Goal: Information Seeking & Learning: Learn about a topic

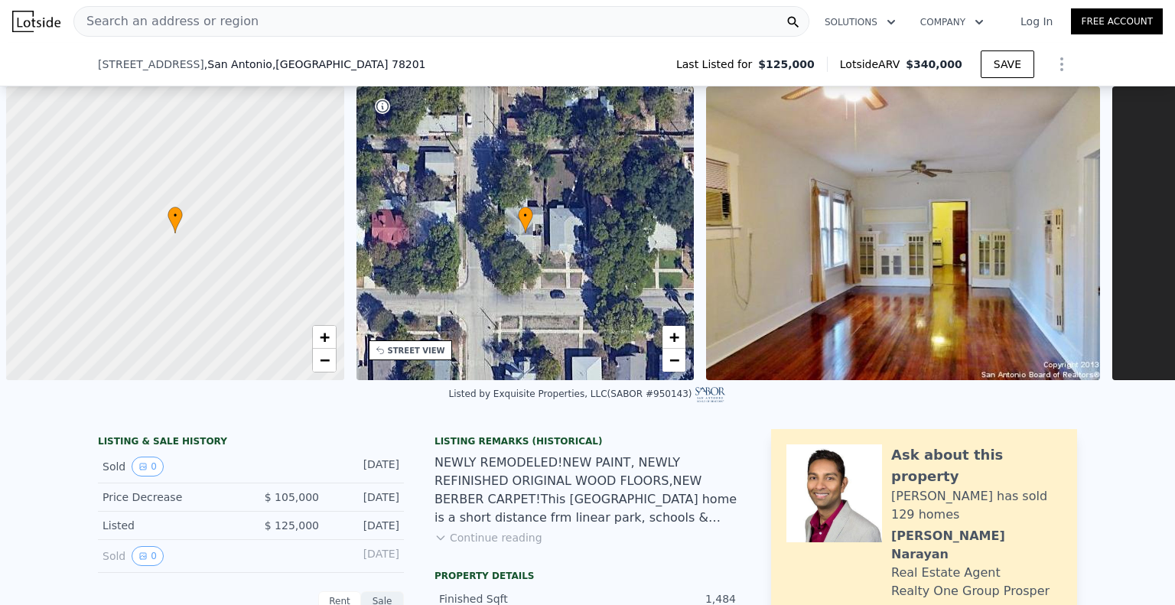
scroll to position [900, 0]
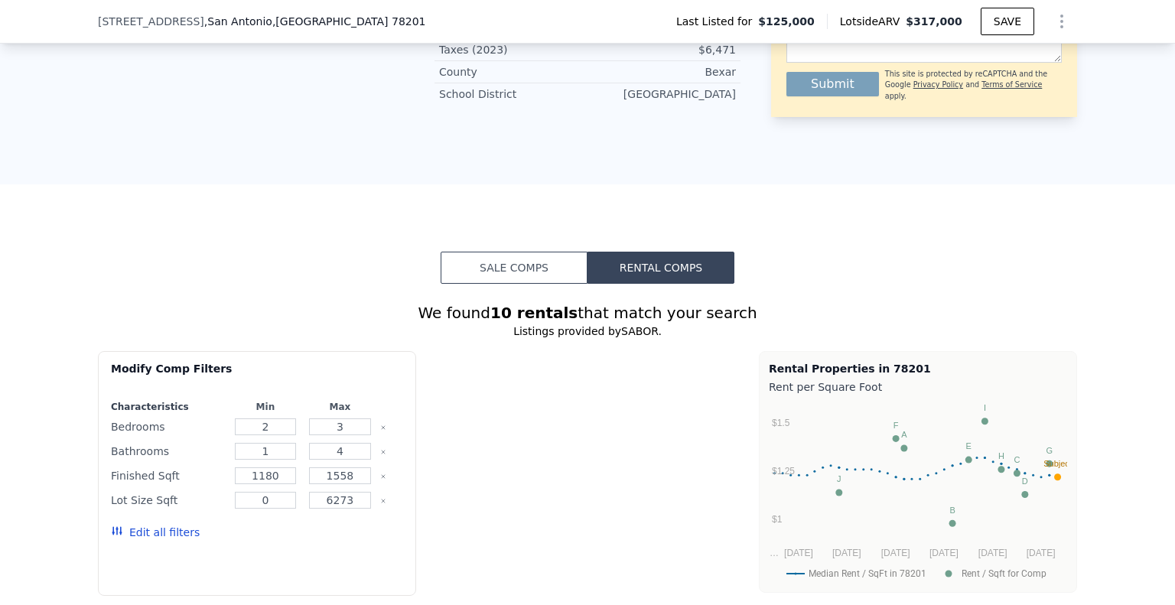
type input "$ 317,000"
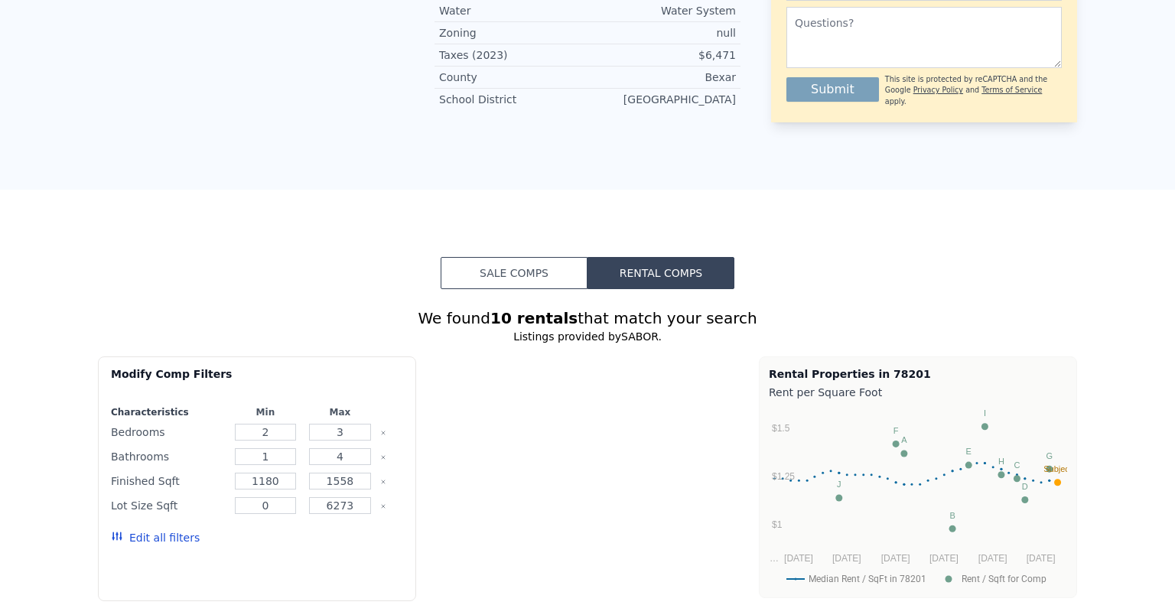
type input "$ 189,214"
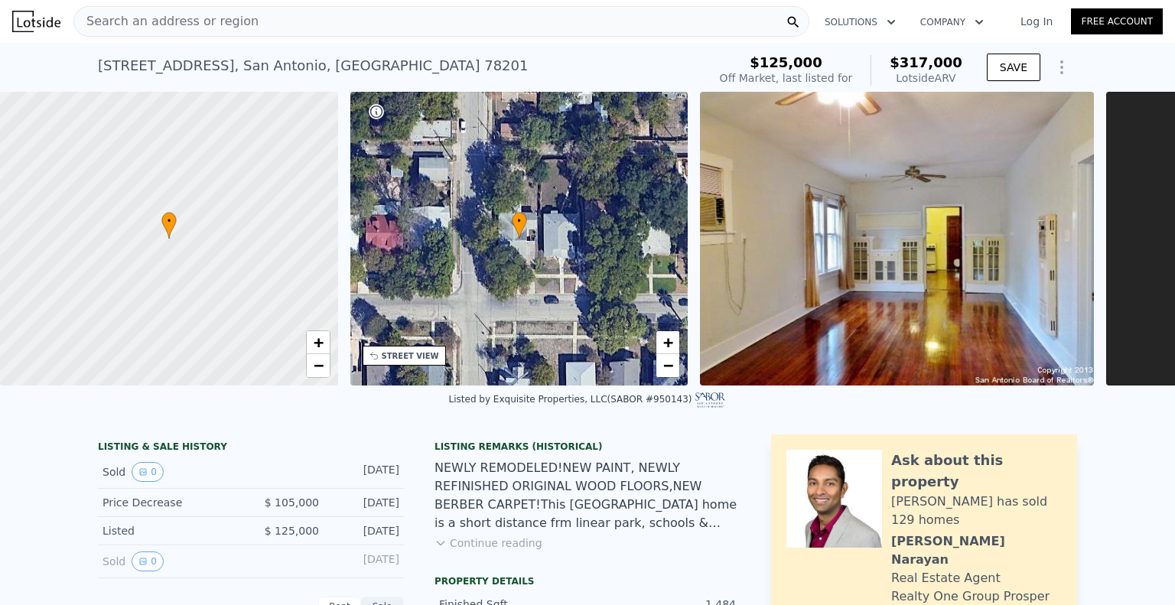
click at [175, 13] on span "Search an address or region" at bounding box center [166, 21] width 184 height 18
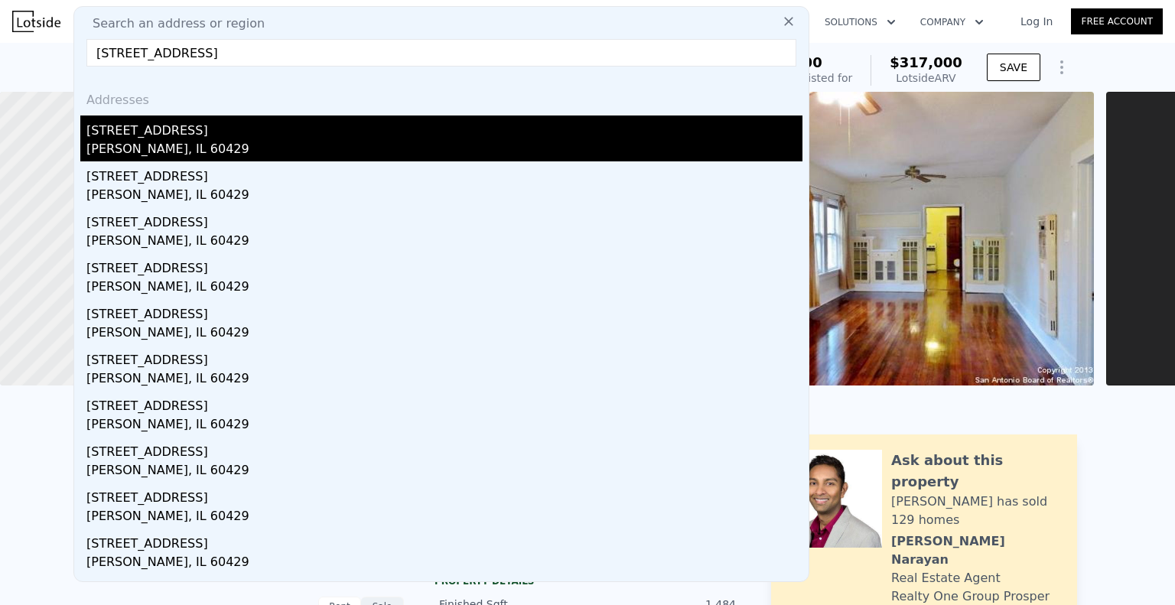
type input "[STREET_ADDRESS]"
click at [208, 138] on div "[STREET_ADDRESS]" at bounding box center [444, 128] width 716 height 24
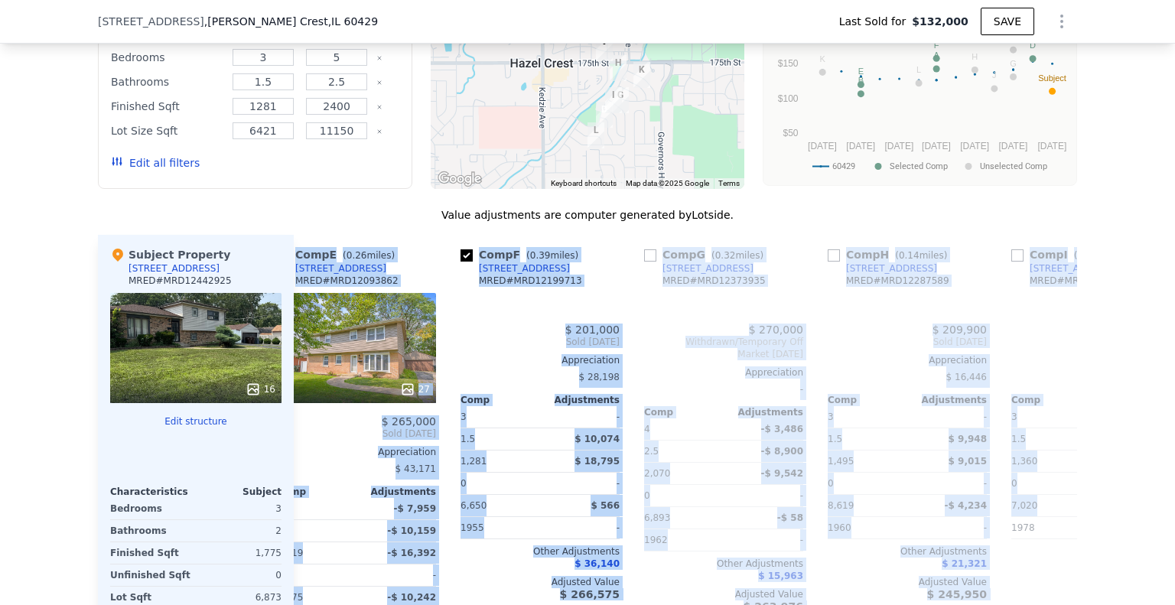
scroll to position [0, 1457]
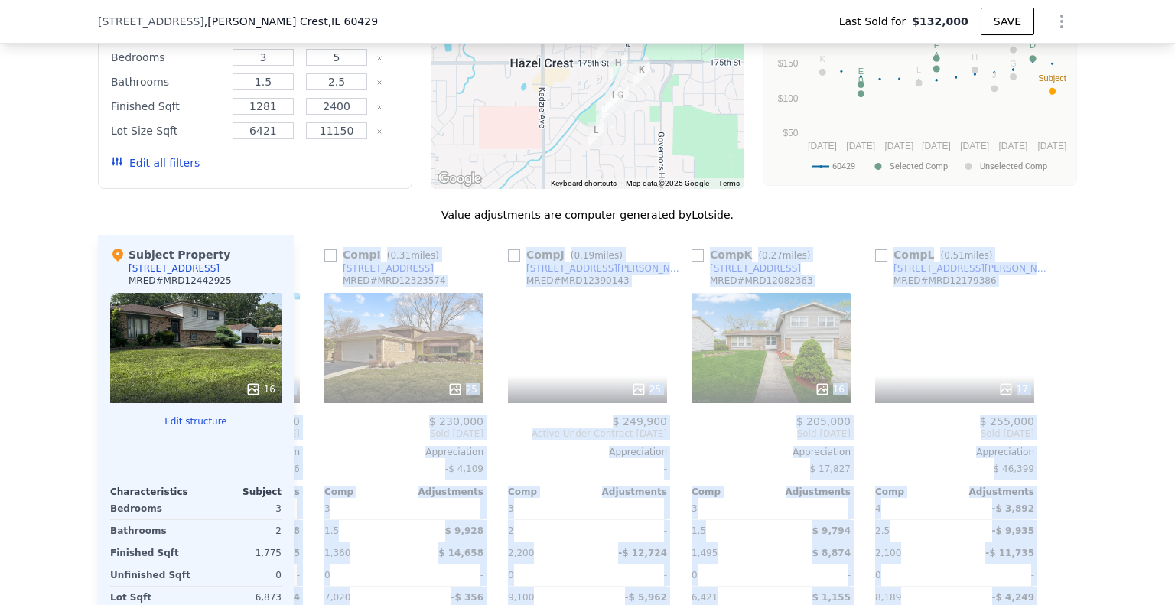
drag, startPoint x: 297, startPoint y: 275, endPoint x: 1154, endPoint y: 493, distance: 884.1
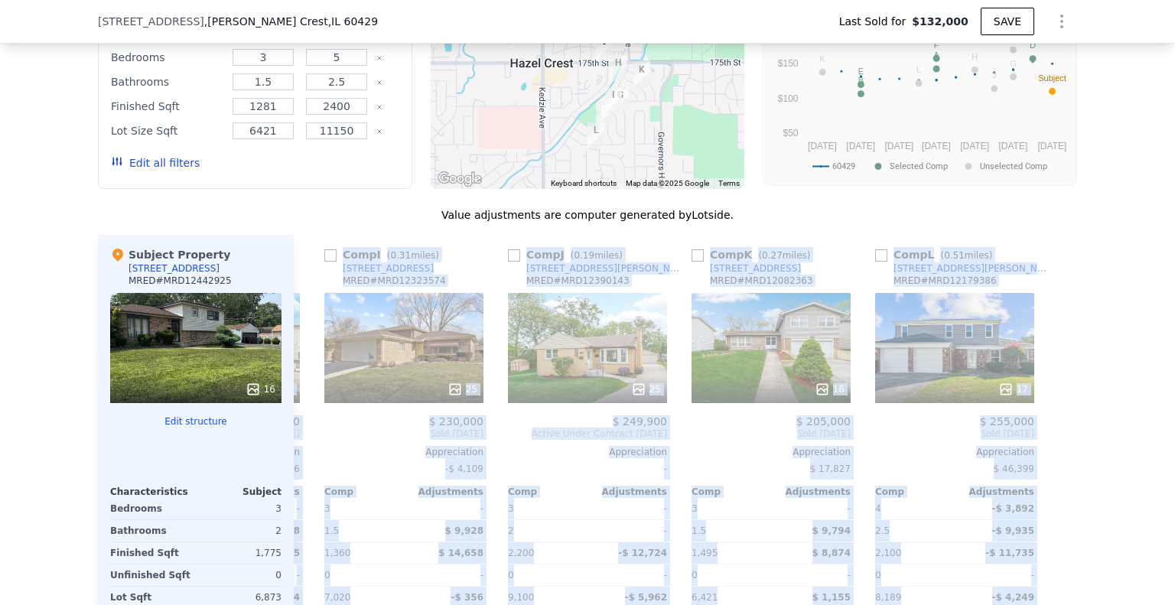
click at [1154, 493] on div "We found 12 sales that match your search Listings provided by Chicago Associati…" at bounding box center [587, 310] width 1175 height 867
copy div "10153 Loremi Do SITA # CON26487976 Adip el s Doei 40 $ 645,971 $ 566,255 Tempor…"
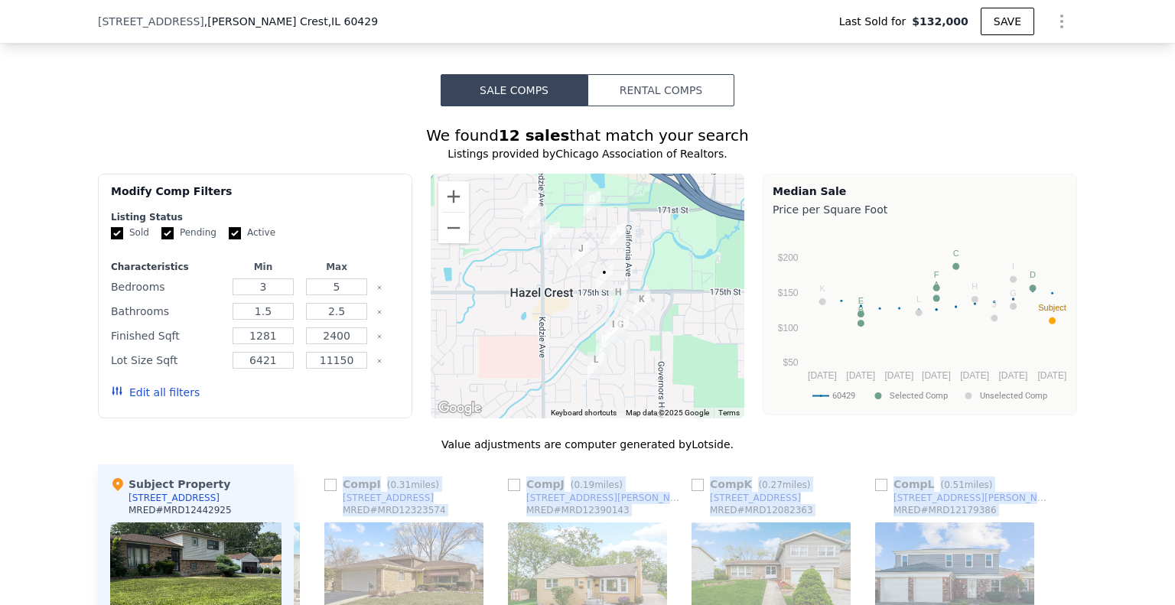
scroll to position [988, 0]
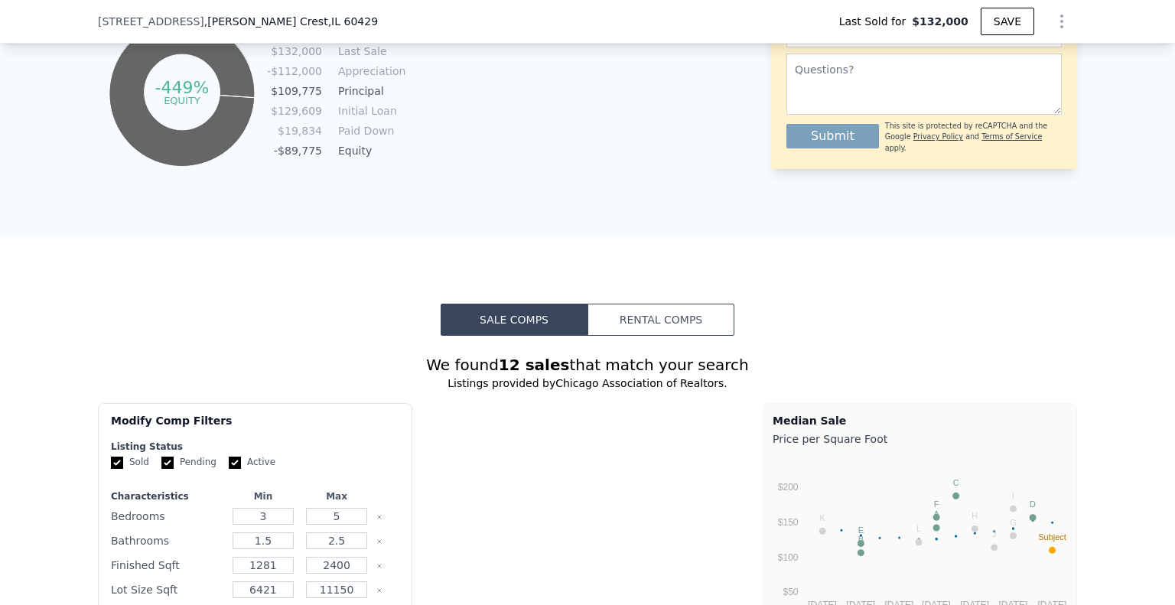
type input "$ 276,000"
click at [655, 327] on button "Rental Comps" at bounding box center [660, 320] width 147 height 32
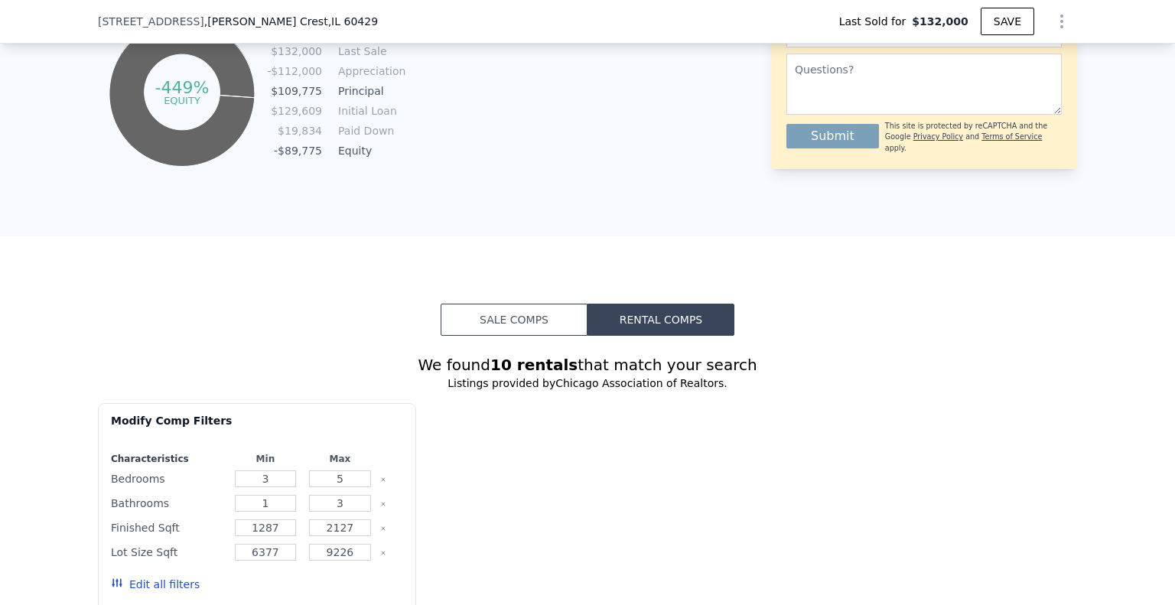
type input "$ 51,462"
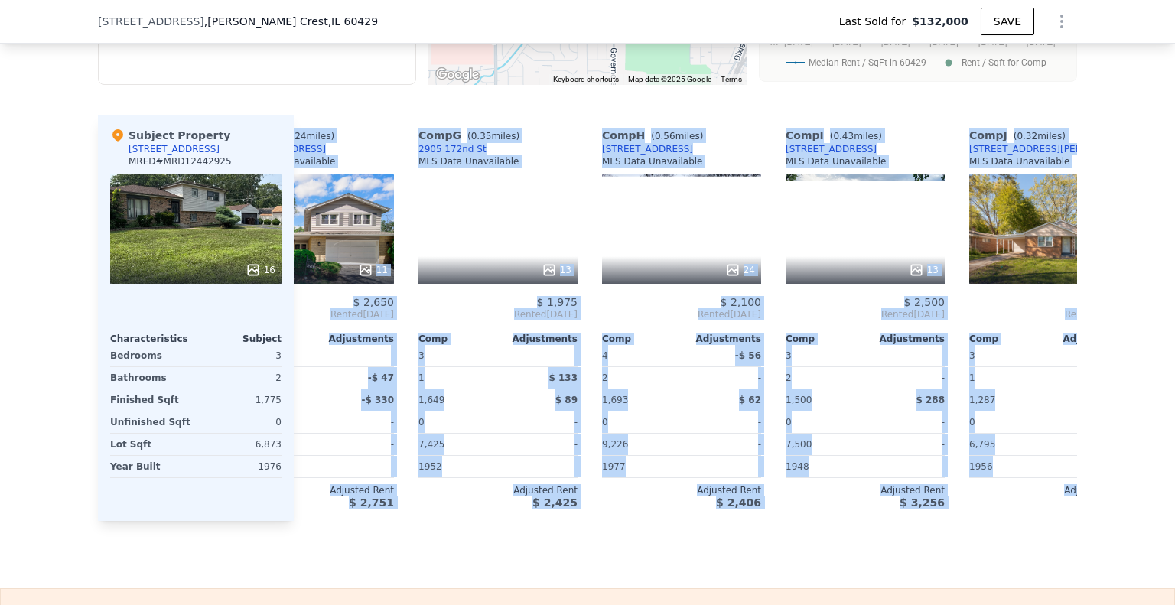
scroll to position [0, 1089]
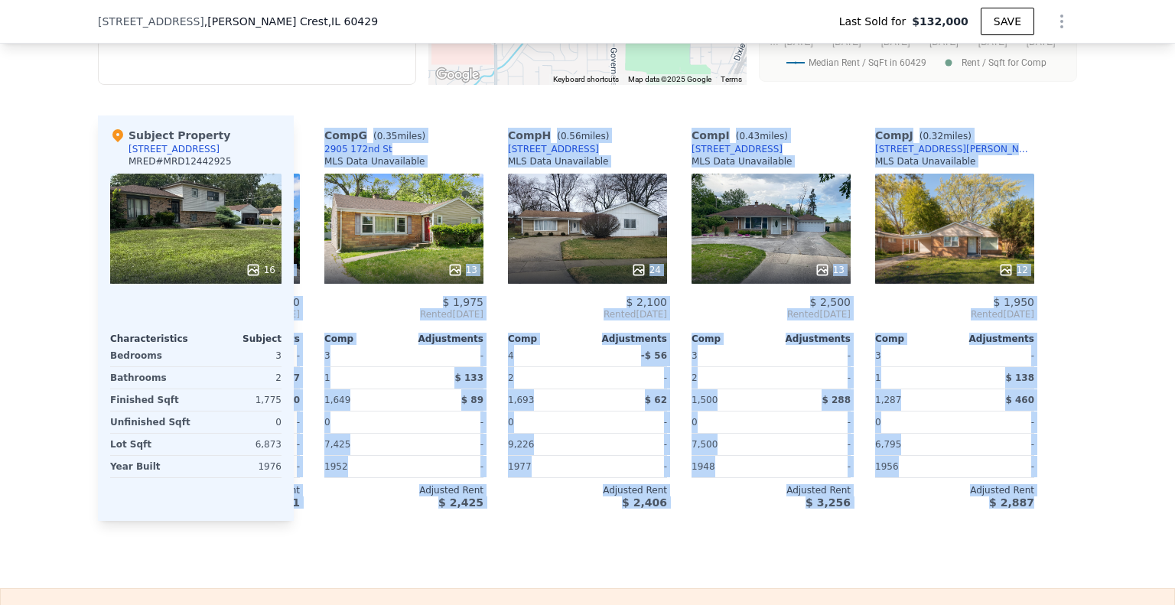
drag, startPoint x: 298, startPoint y: 183, endPoint x: 1123, endPoint y: 572, distance: 912.6
click at [1126, 575] on div "Sale Comps Rental Comps We found 10 rentals that match your search Listings pro…" at bounding box center [587, 130] width 1175 height 915
copy div "[STREET_ADDRESS] MLS Data Unavailable 9 $ 2,176 Rented [DATE] Comp Adjustments …"
